Goal: Information Seeking & Learning: Find specific fact

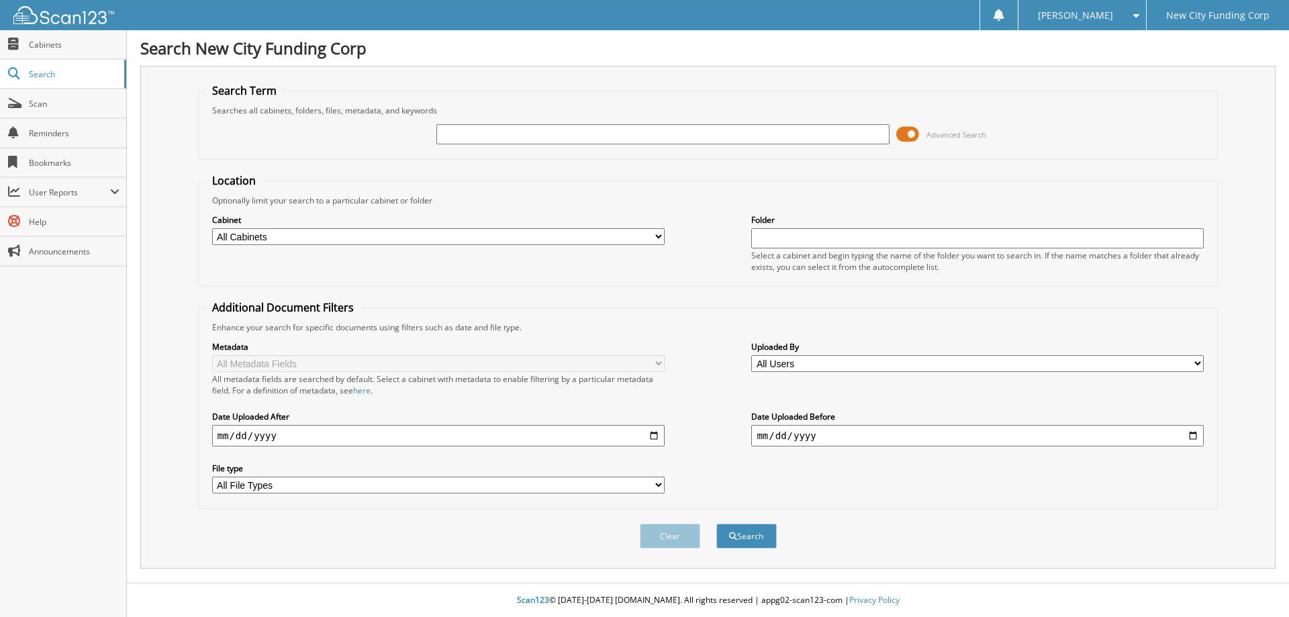
click at [569, 135] on input "text" at bounding box center [662, 134] width 453 height 20
click at [501, 136] on input "text" at bounding box center [662, 134] width 453 height 20
click at [561, 138] on input "text" at bounding box center [662, 134] width 453 height 20
type input "377709"
click at [716, 524] on button "Search" at bounding box center [746, 536] width 60 height 25
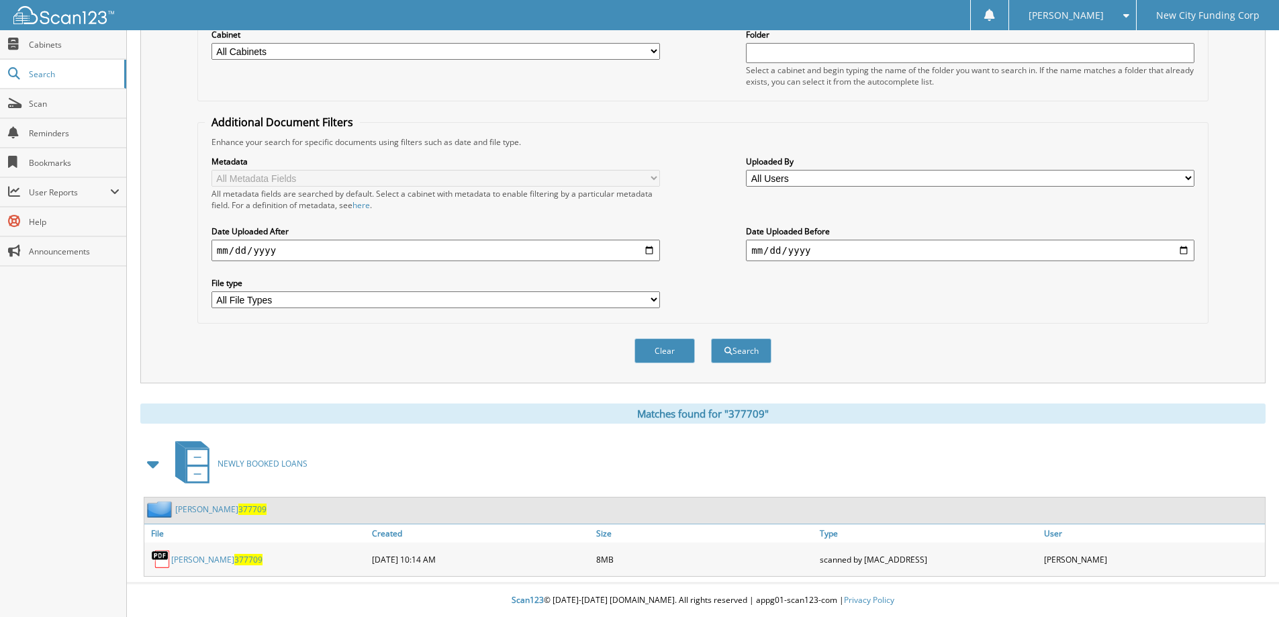
click at [202, 563] on link "[PERSON_NAME] 377709" at bounding box center [216, 559] width 91 height 11
